Goal: Task Accomplishment & Management: Manage account settings

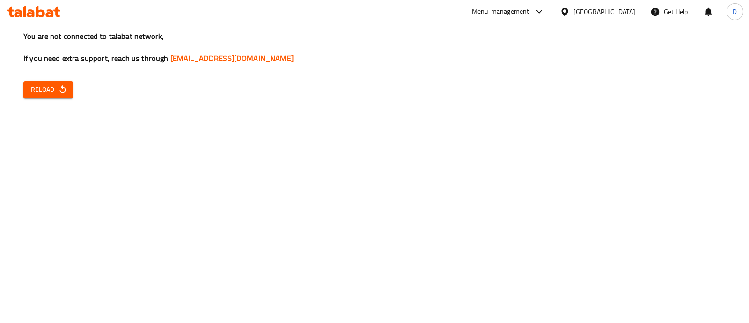
click at [50, 84] on span "Reload" at bounding box center [48, 90] width 35 height 12
click at [451, 225] on div "You are not connected to talabat network, If you need extra support, reach us t…" at bounding box center [374, 161] width 749 height 323
click at [41, 90] on span "Reload" at bounding box center [48, 90] width 35 height 12
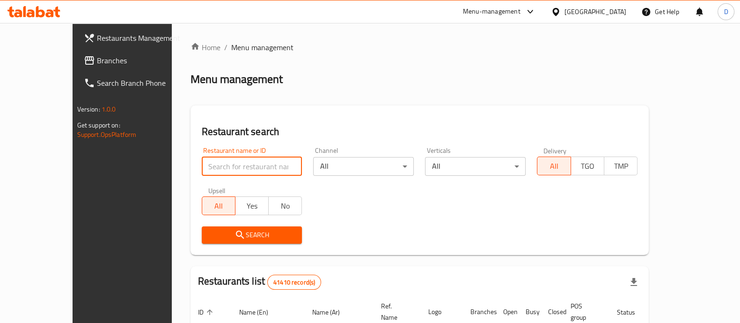
click at [216, 159] on input "search" at bounding box center [252, 166] width 101 height 19
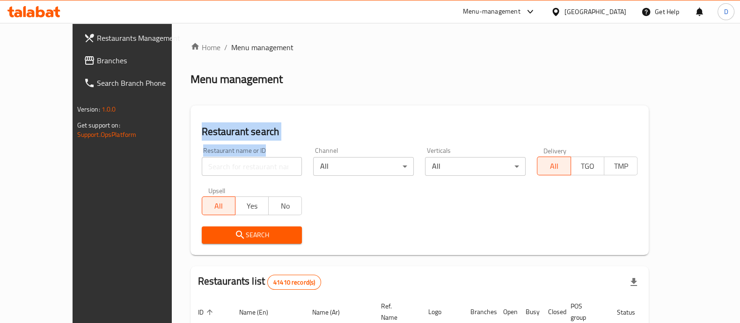
drag, startPoint x: 154, startPoint y: 127, endPoint x: 217, endPoint y: 171, distance: 77.7
click at [217, 171] on div "Restaurant search Restaurant name or ID Restaurant name or ID Channel All ​ Ver…" at bounding box center [420, 179] width 459 height 149
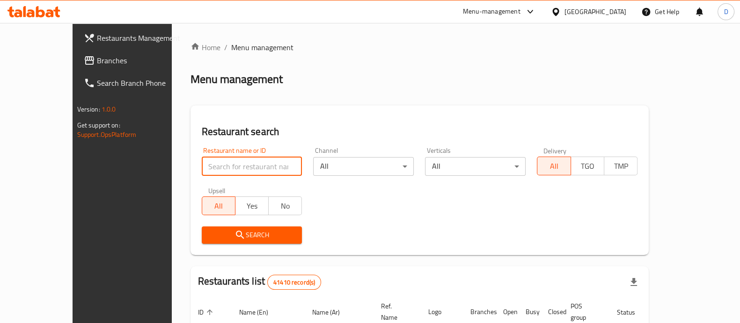
click at [217, 171] on input "search" at bounding box center [252, 166] width 101 height 19
click button "Search" at bounding box center [252, 234] width 101 height 17
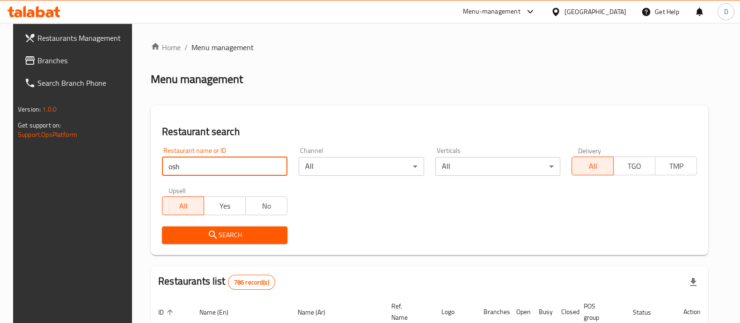
click at [219, 167] on input "osh" at bounding box center [225, 166] width 126 height 19
type input "osh cafe"
click button "Search" at bounding box center [225, 234] width 126 height 17
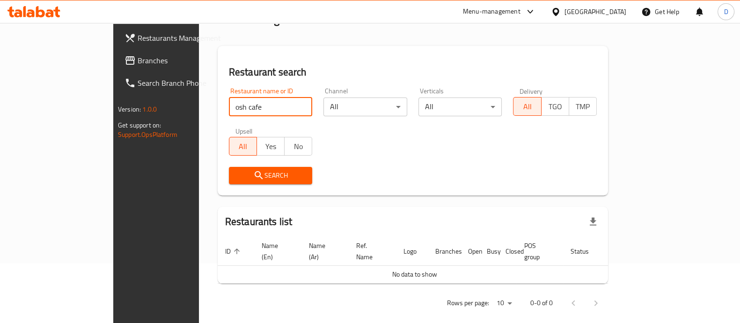
scroll to position [59, 0]
click at [274, 108] on input "osh cafe" at bounding box center [271, 107] width 84 height 19
paste input "694160"
click at [229, 104] on input "694160" at bounding box center [271, 107] width 84 height 19
type input "694160"
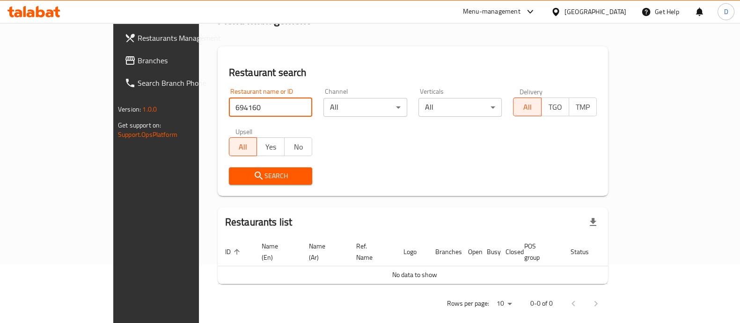
click button "Search" at bounding box center [271, 175] width 84 height 17
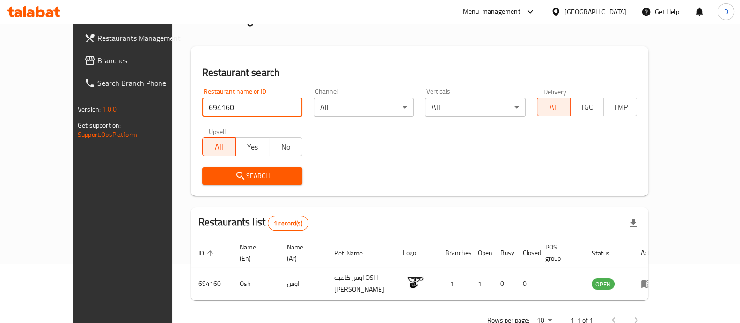
scroll to position [76, 0]
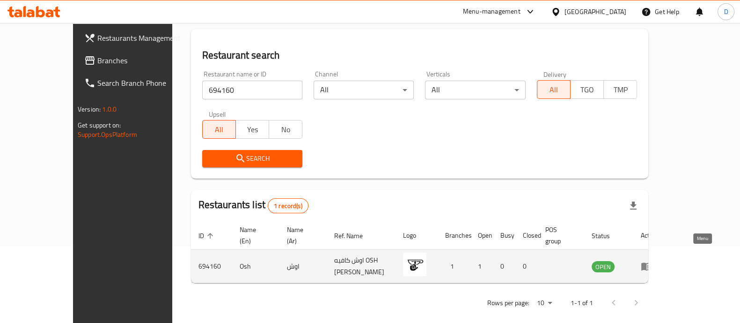
click at [652, 263] on icon "enhanced table" at bounding box center [647, 267] width 10 height 8
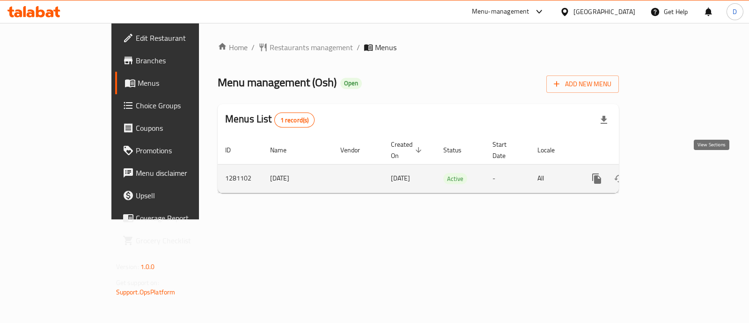
click at [670, 173] on icon "enhanced table" at bounding box center [664, 178] width 11 height 11
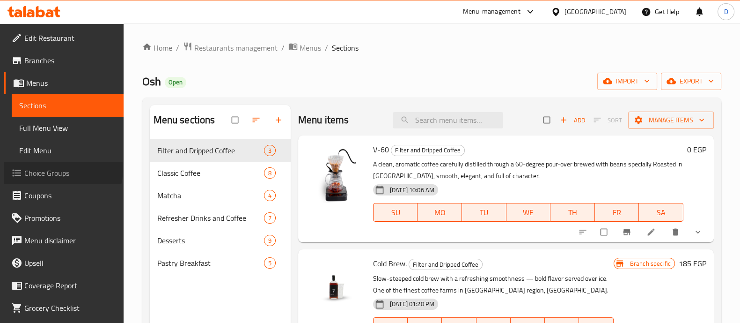
click at [62, 169] on span "Choice Groups" at bounding box center [70, 172] width 92 height 11
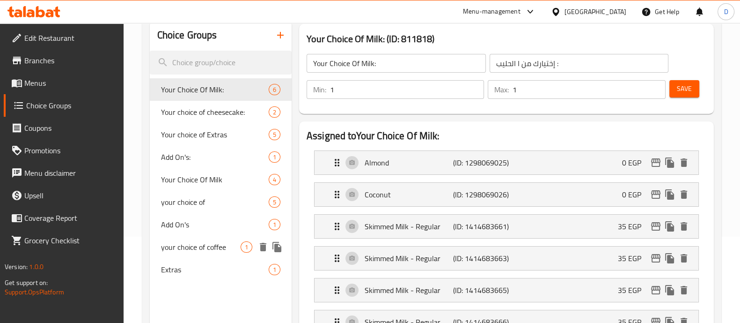
scroll to position [101, 0]
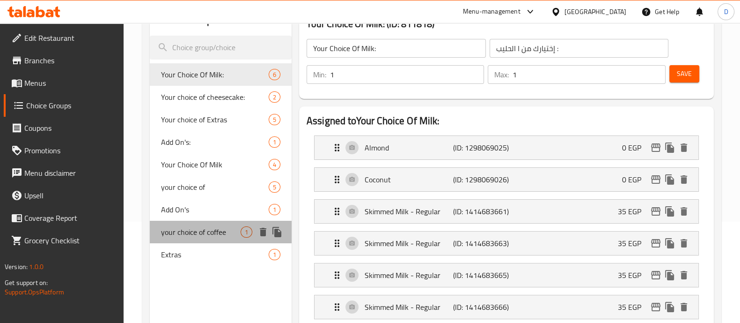
click at [204, 235] on span "your choice of coffee" at bounding box center [201, 231] width 80 height 11
type input "your choice of coffee"
type input "اختيارك من القهوه"
type input "0"
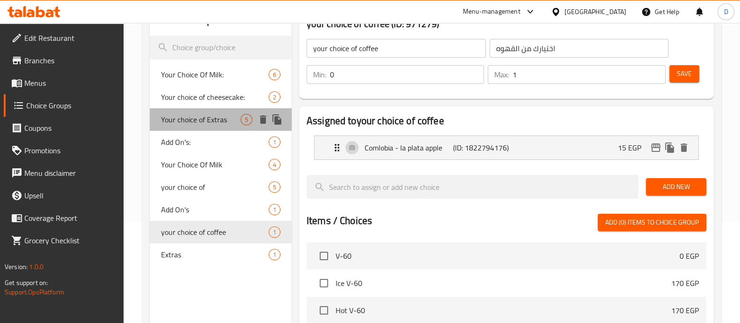
click at [226, 114] on span "Your choice of Extras" at bounding box center [201, 119] width 80 height 11
type input "Your choice of Extras"
type input "اختيارك من"
type input "1"
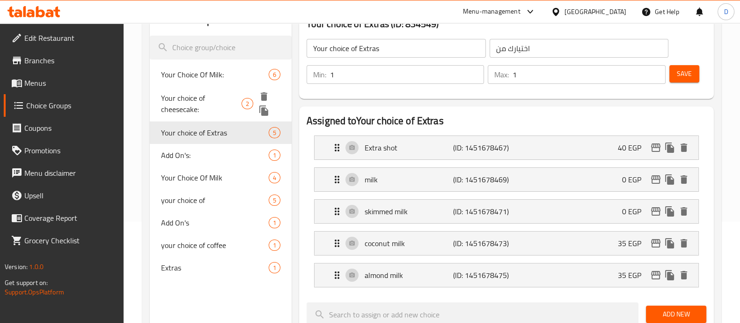
click at [226, 101] on span "Your choice of cheesecake:" at bounding box center [201, 103] width 81 height 22
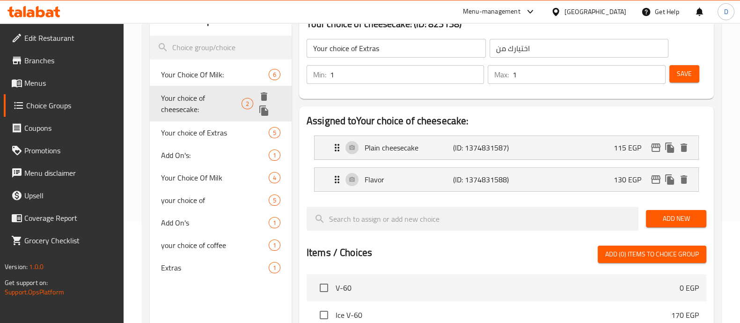
type input "Your choice of cheesecake:"
type input "اختيارك من الشيزكيك"
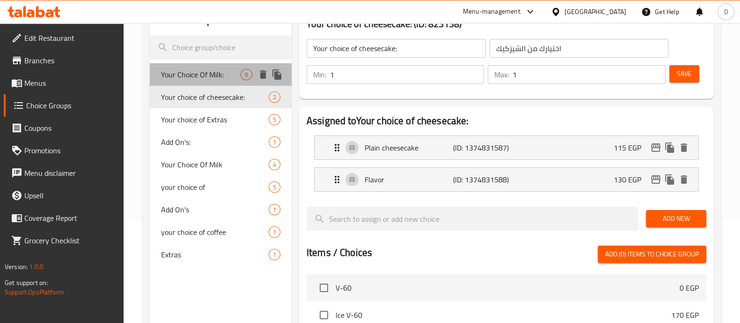
click at [226, 77] on span "Your Choice Of Milk:" at bounding box center [201, 74] width 80 height 11
type input "Your Choice Of Milk:"
type input "إختيارك من ا الحليب :"
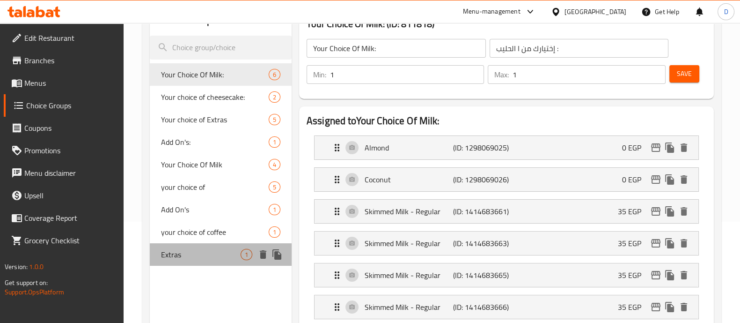
click at [206, 256] on span "Extras" at bounding box center [201, 254] width 80 height 11
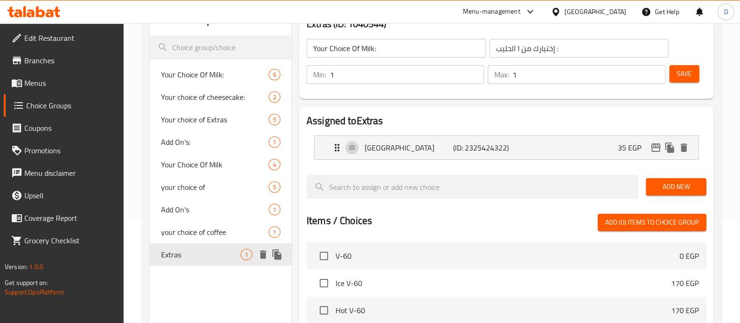
type input "Extras"
type input "اضافات"
type input "0"
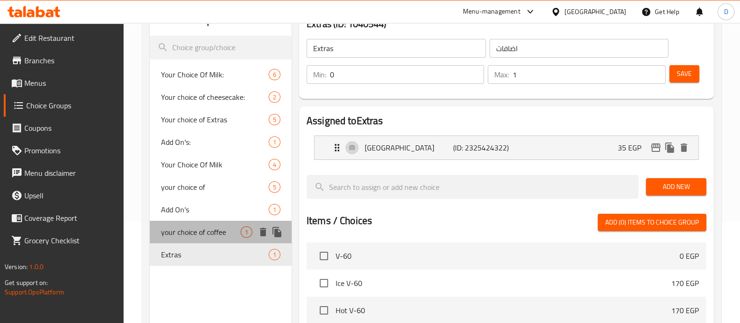
click at [208, 227] on span "your choice of coffee" at bounding box center [201, 231] width 80 height 11
type input "your choice of coffee"
type input "اختيارك من القهوه"
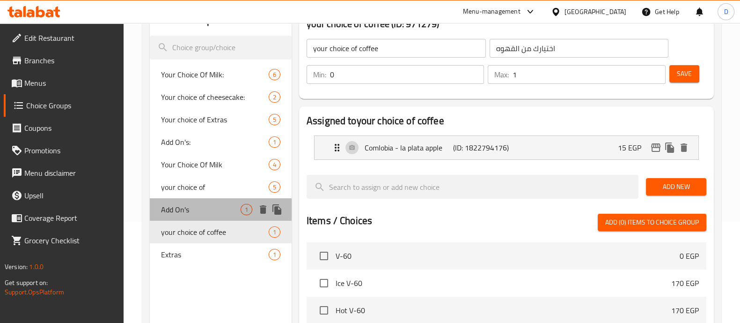
click at [208, 207] on span "Add On's" at bounding box center [201, 209] width 80 height 11
type input "Add On's"
type input "زياده"
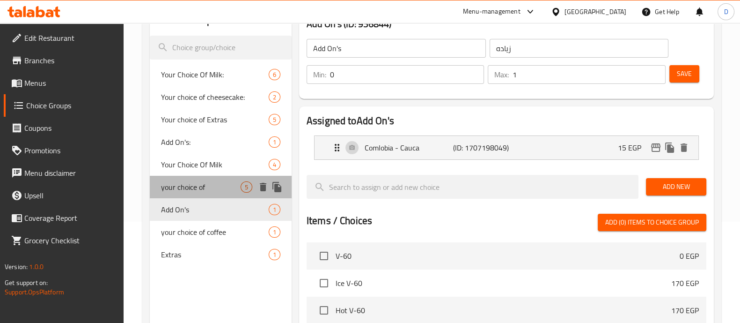
click at [207, 185] on span "your choice of" at bounding box center [201, 186] width 80 height 11
type input "your choice of"
type input "اختيارك من"
type input "1"
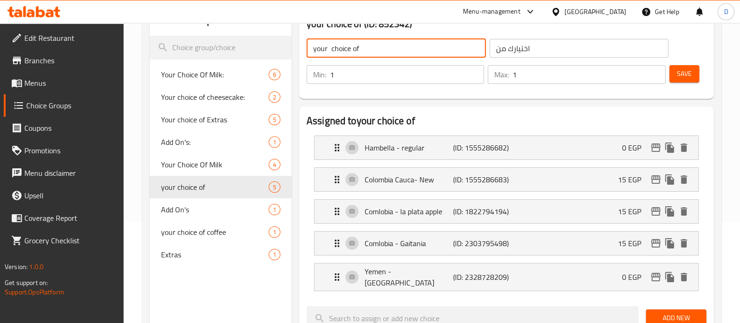
click at [315, 49] on input "your choice of" at bounding box center [396, 48] width 179 height 19
click at [330, 48] on input "Your choice of" at bounding box center [396, 48] width 179 height 19
click at [363, 45] on input "Your choice of" at bounding box center [396, 48] width 179 height 19
type input "Your choice of:"
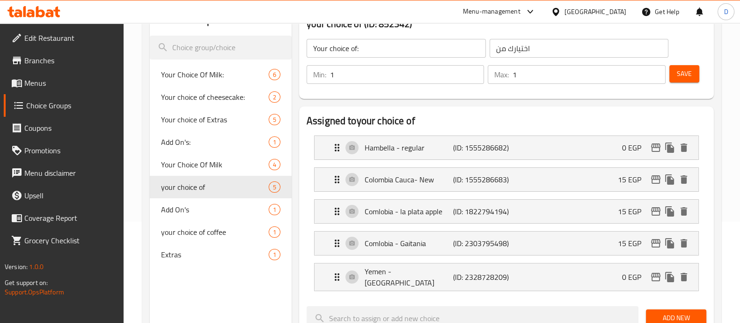
click at [495, 119] on h2 "Assigned to your choice of" at bounding box center [507, 121] width 400 height 14
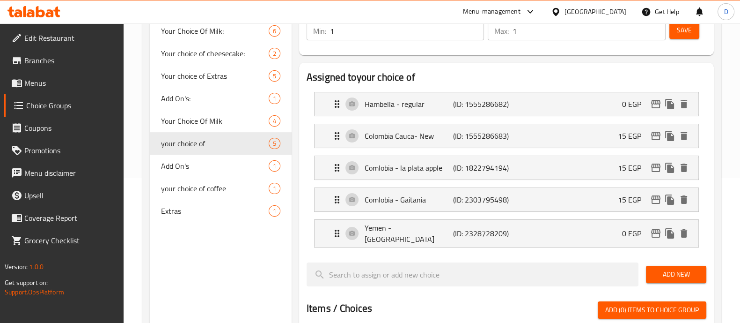
scroll to position [145, 0]
click at [654, 234] on icon "edit" at bounding box center [655, 233] width 9 height 8
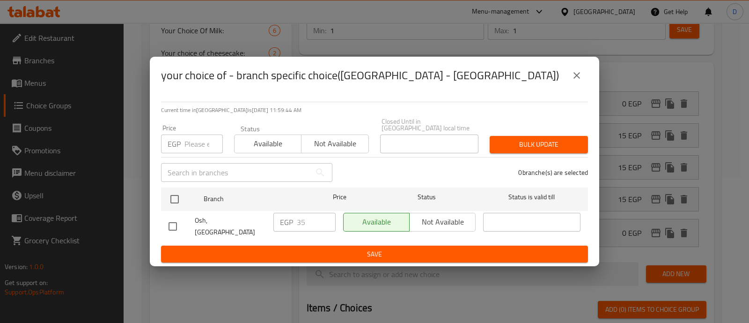
click at [189, 149] on input "number" at bounding box center [204, 143] width 38 height 19
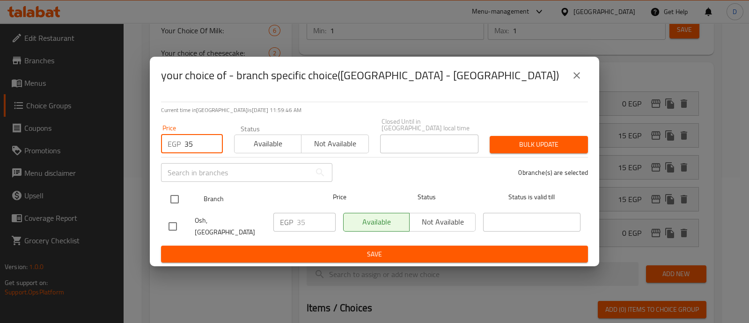
type input "35"
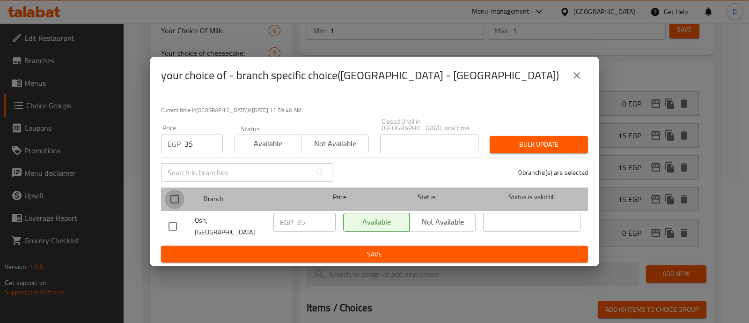
click at [170, 202] on input "checkbox" at bounding box center [175, 199] width 20 height 20
checkbox input "true"
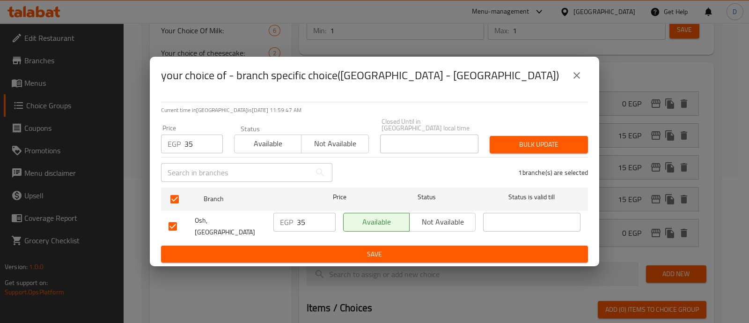
click at [588, 144] on button "Bulk update" at bounding box center [539, 144] width 98 height 17
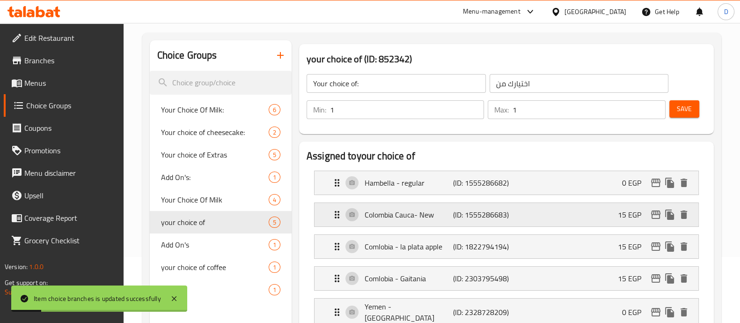
scroll to position [62, 0]
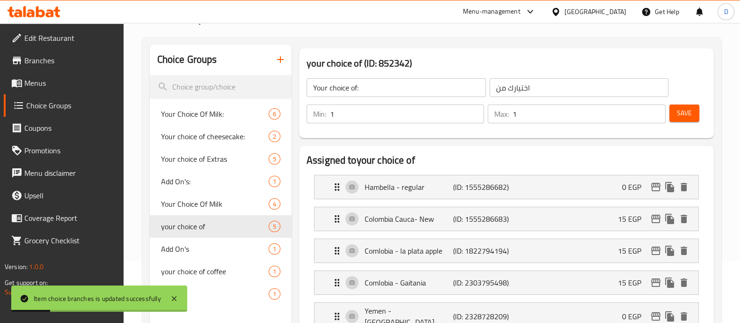
click at [671, 116] on button "Save" at bounding box center [685, 112] width 30 height 17
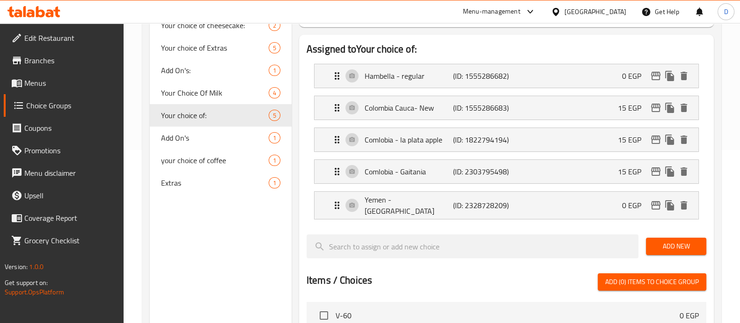
scroll to position [171, 0]
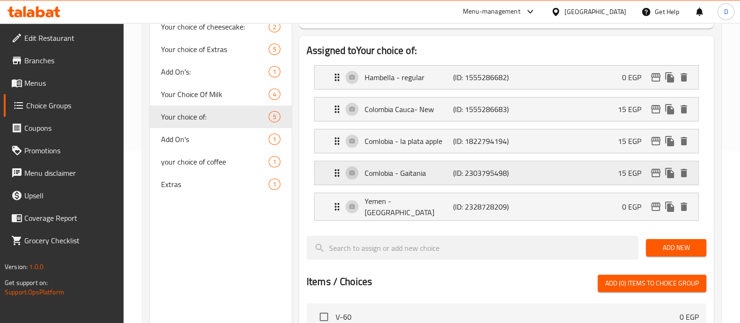
click at [599, 165] on div "Comlobia - Gaitania (ID: 2303795498) 15 EGP" at bounding box center [510, 172] width 356 height 23
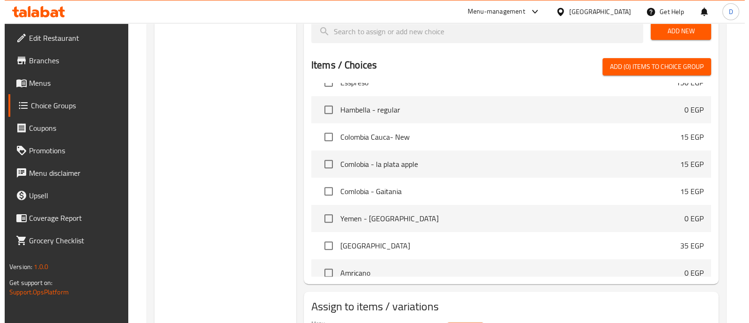
scroll to position [511, 0]
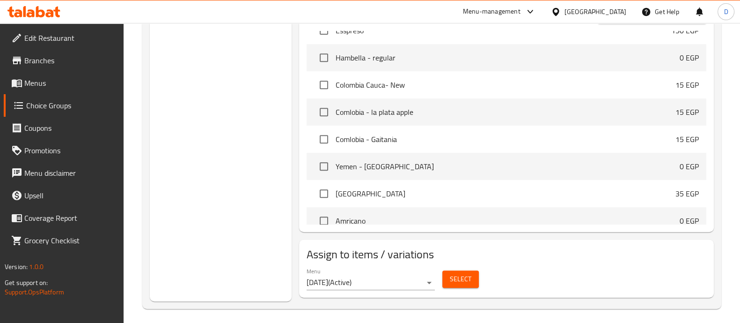
click at [386, 267] on div "Menu [DATE] ( Active )" at bounding box center [371, 278] width 128 height 22
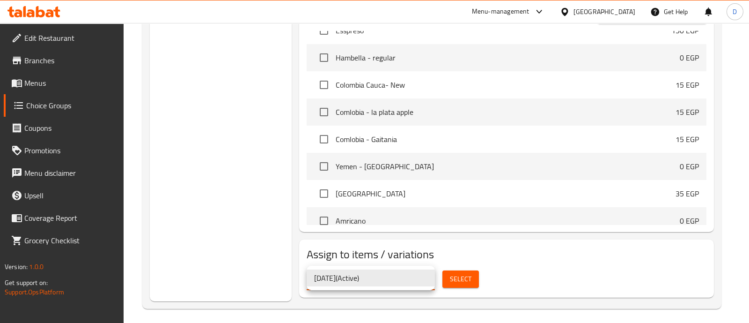
click at [456, 278] on div at bounding box center [374, 161] width 749 height 323
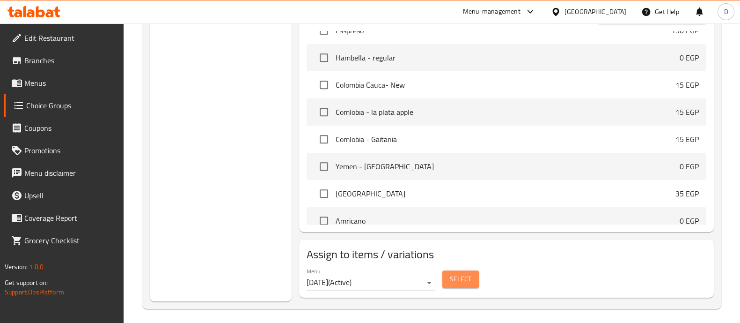
click at [452, 273] on span "Select" at bounding box center [461, 279] width 22 height 12
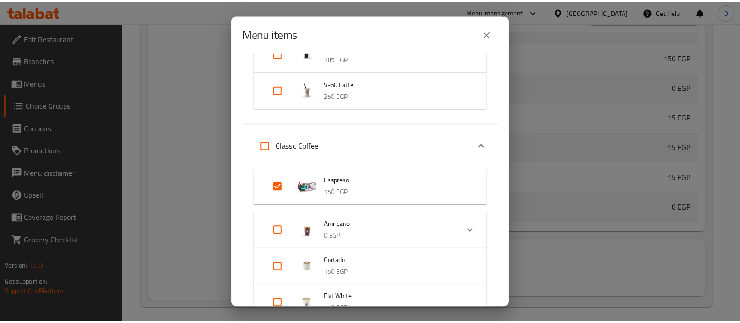
scroll to position [347, 0]
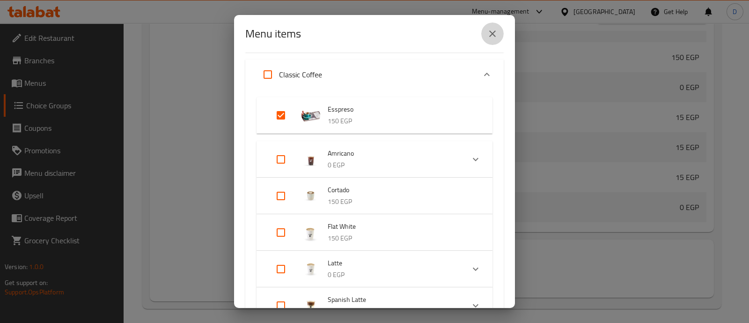
click at [492, 40] on button "close" at bounding box center [492, 33] width 22 height 22
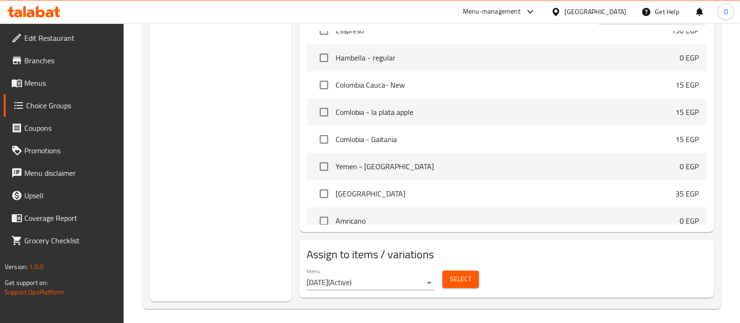
scroll to position [0, 0]
